Goal: Navigation & Orientation: Find specific page/section

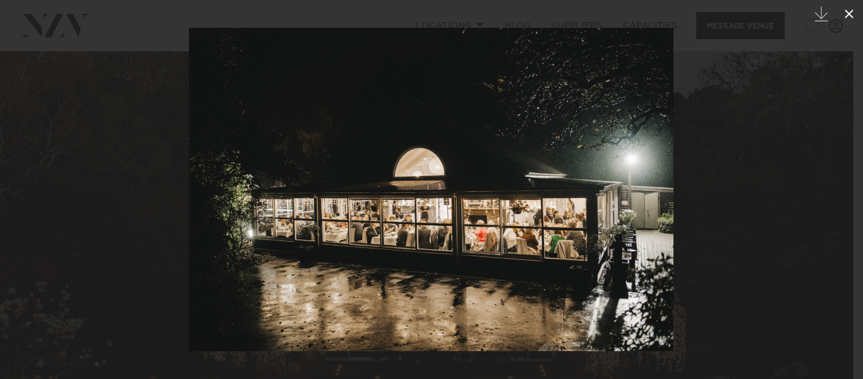
click at [849, 16] on icon at bounding box center [849, 13] width 15 height 15
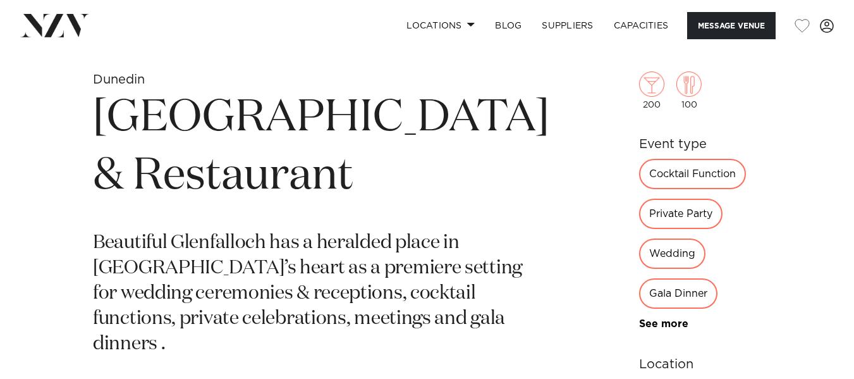
scroll to position [297, 0]
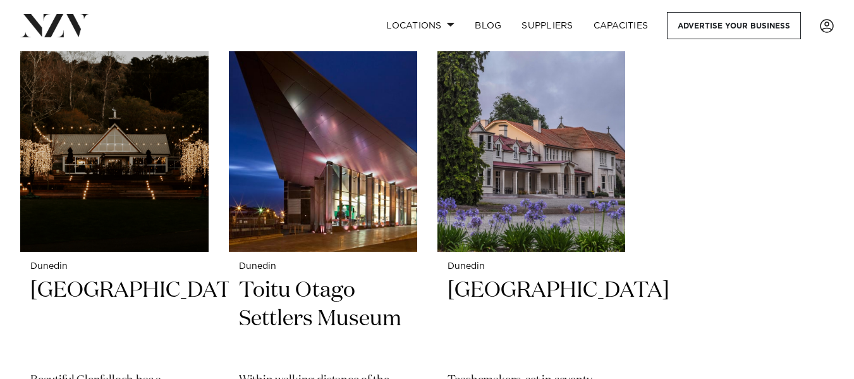
scroll to position [1594, 0]
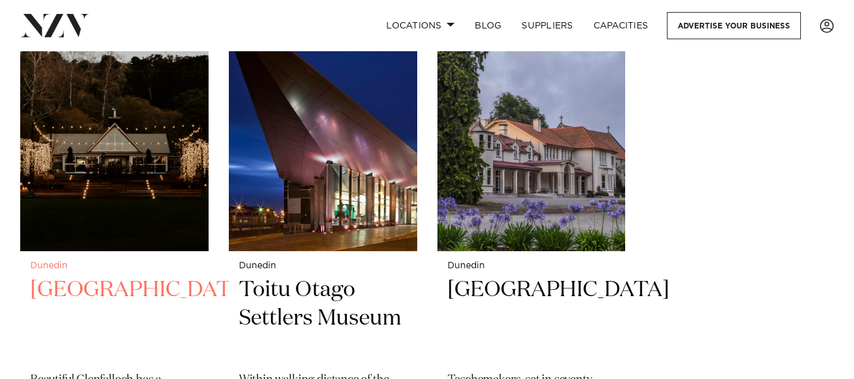
click at [80, 174] on img at bounding box center [114, 125] width 188 height 252
